Goal: Task Accomplishment & Management: Use online tool/utility

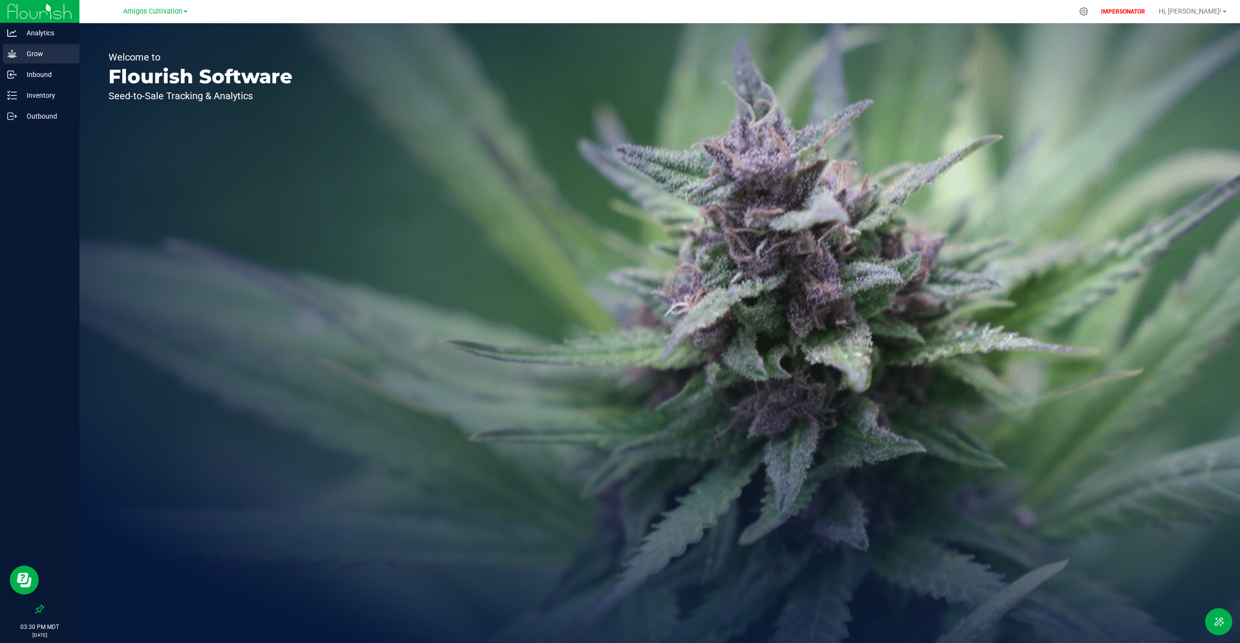
click at [58, 61] on div "Grow" at bounding box center [41, 53] width 77 height 19
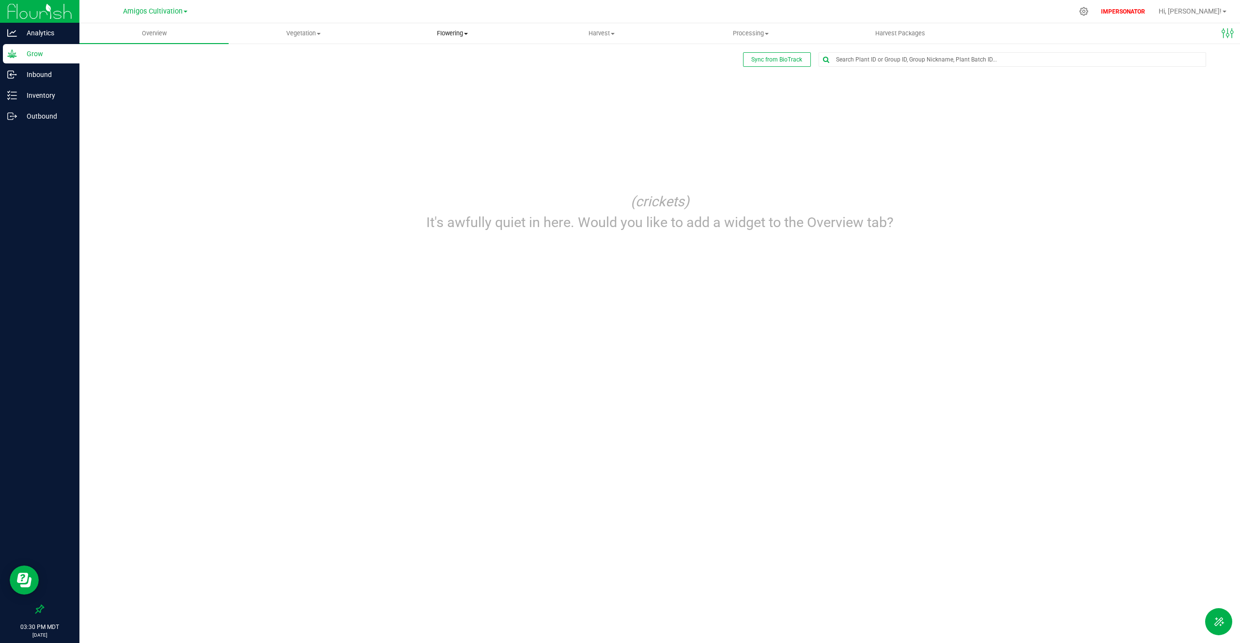
click at [450, 35] on span "Flowering" at bounding box center [452, 33] width 148 height 9
click at [429, 76] on li "Flowering plants" at bounding box center [452, 82] width 149 height 12
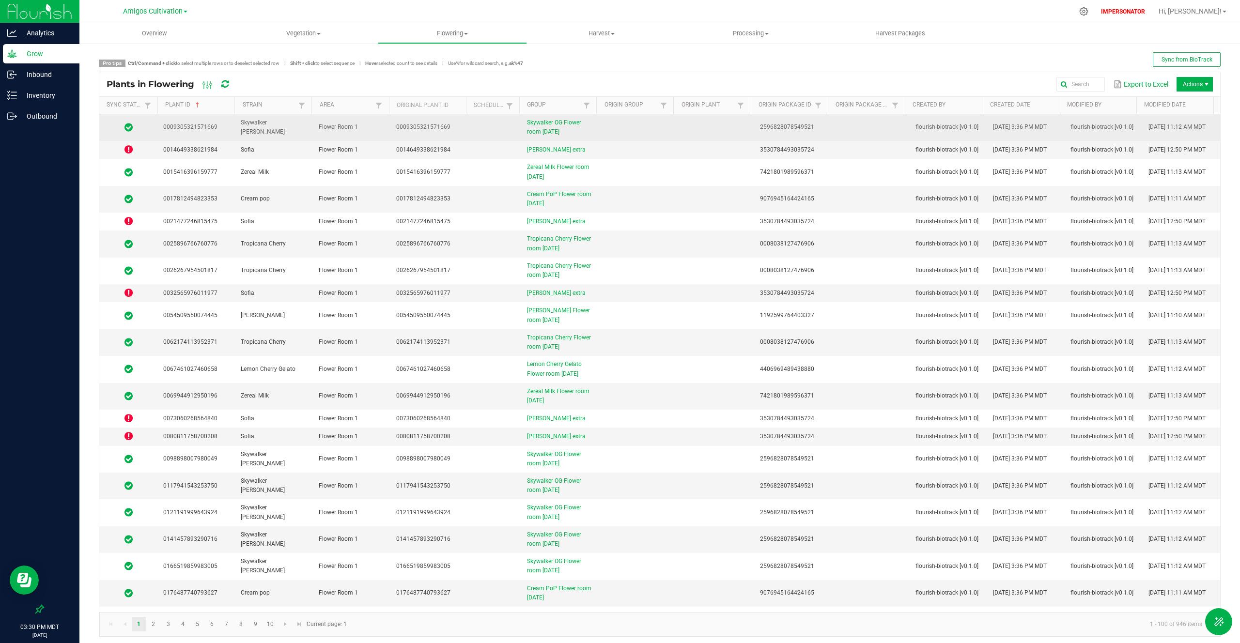
click at [506, 126] on td at bounding box center [494, 127] width 53 height 27
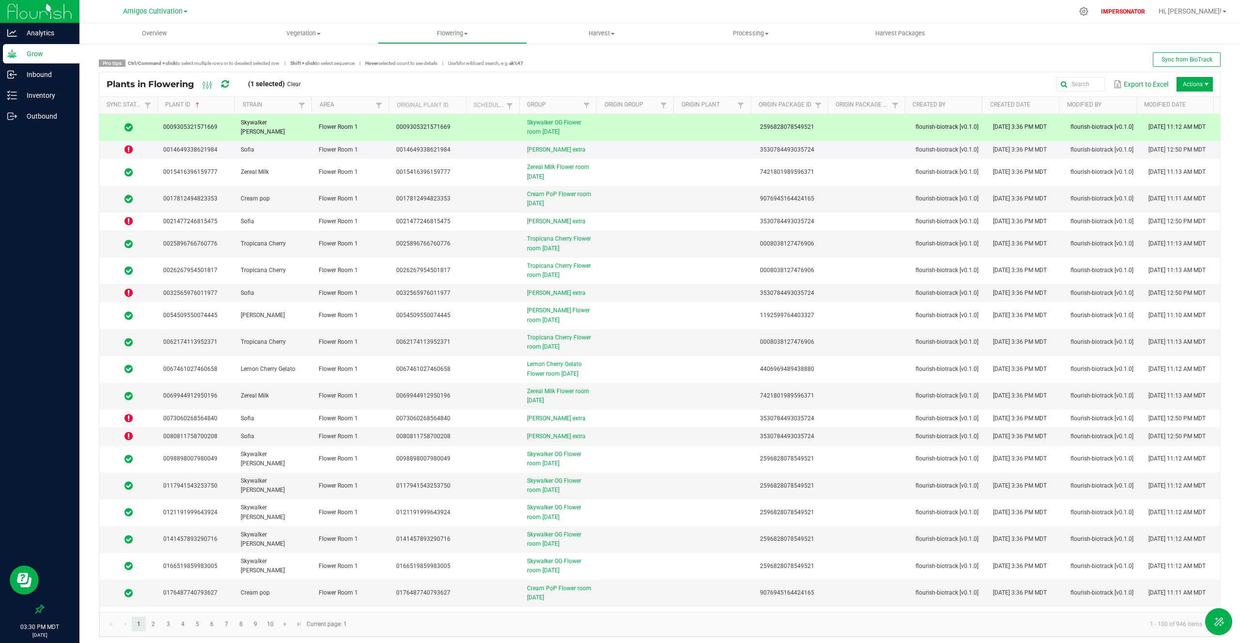
click at [1205, 84] on span "Actions" at bounding box center [1194, 84] width 36 height 15
click at [1186, 180] on span "Package from plant" at bounding box center [1197, 180] width 73 height 8
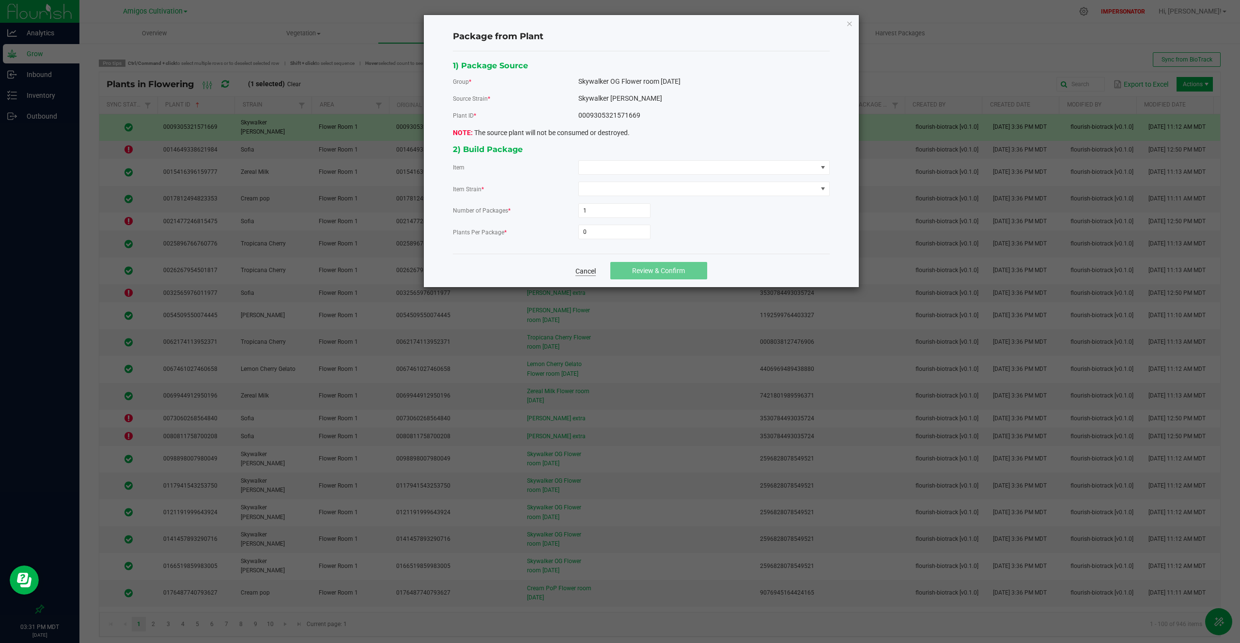
click at [587, 268] on link "Cancel" at bounding box center [585, 271] width 20 height 10
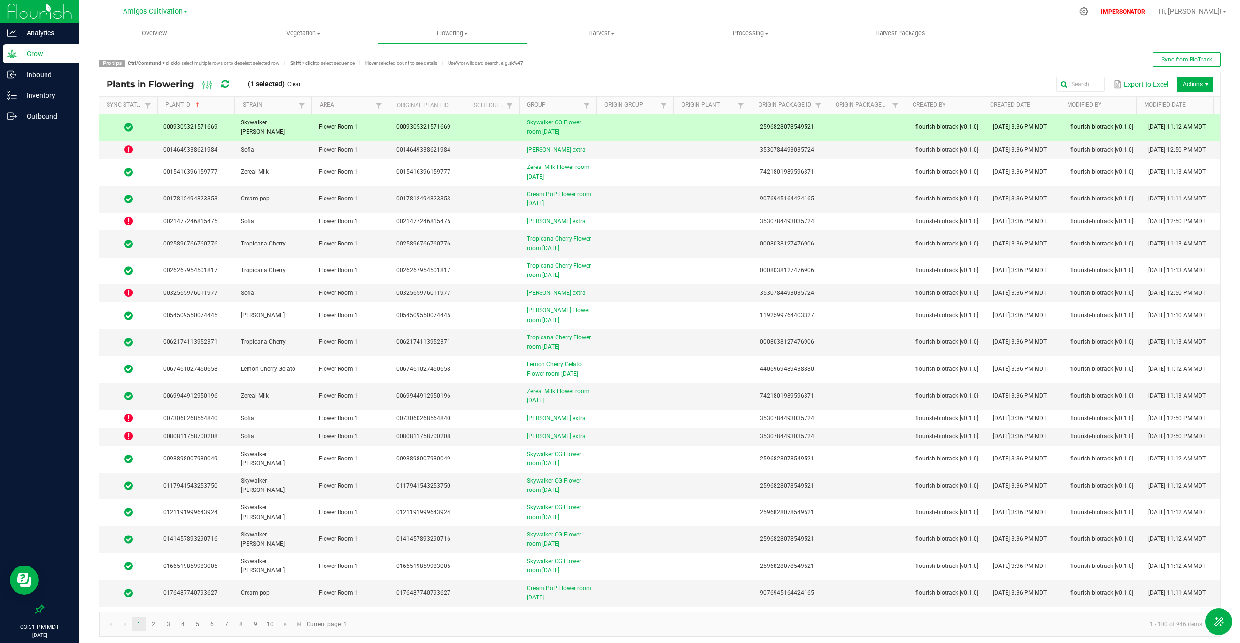
click at [1186, 87] on span "Actions" at bounding box center [1194, 84] width 36 height 15
click at [319, 33] on span at bounding box center [319, 34] width 4 height 2
click at [283, 69] on span "Veg plants" at bounding box center [259, 70] width 60 height 8
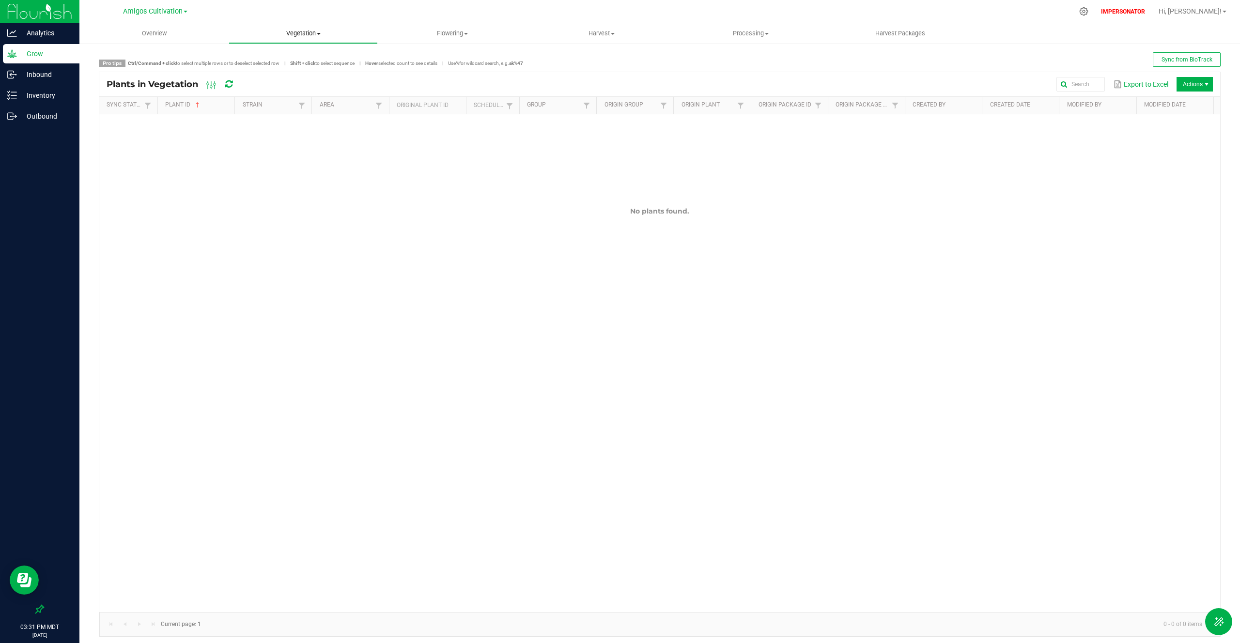
click at [313, 36] on span "Vegetation" at bounding box center [303, 33] width 148 height 9
click at [278, 59] on span "Veg groups" at bounding box center [259, 58] width 61 height 8
